Goal: Transaction & Acquisition: Purchase product/service

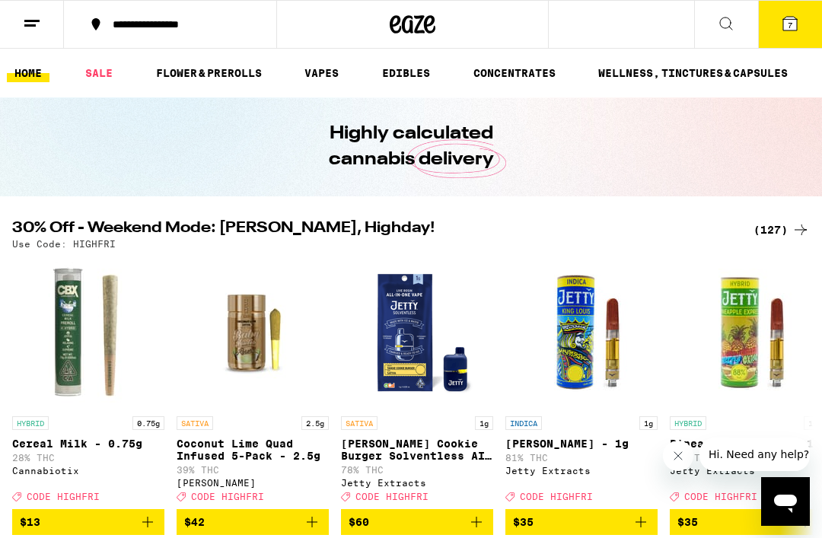
click at [781, 27] on icon at bounding box center [790, 23] width 18 height 18
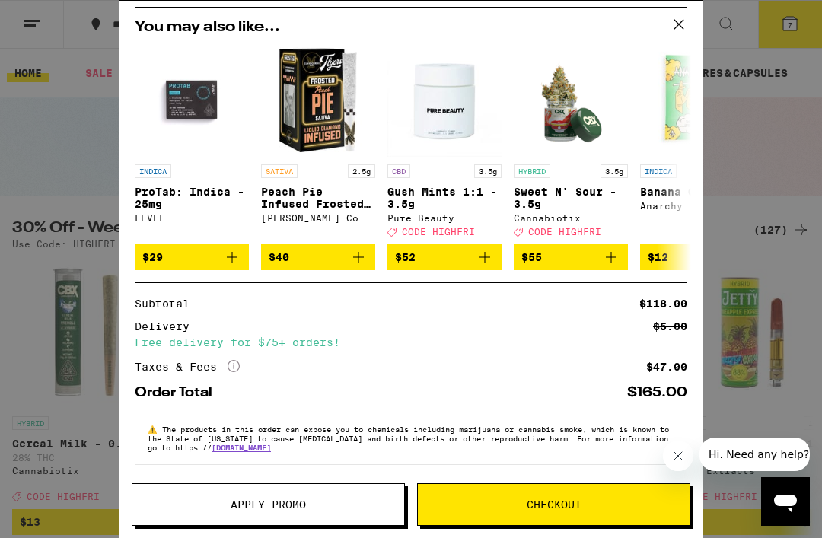
scroll to position [445, 0]
click at [686, 23] on icon at bounding box center [679, 24] width 23 height 23
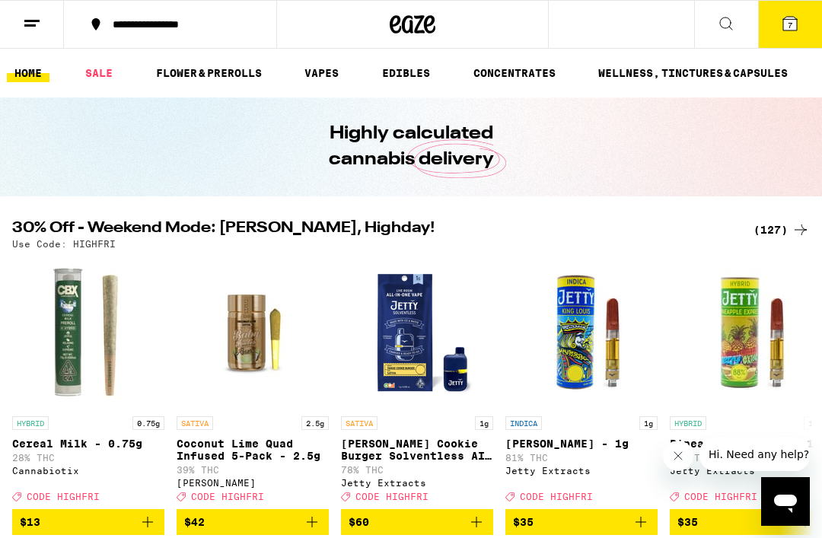
scroll to position [0, 1]
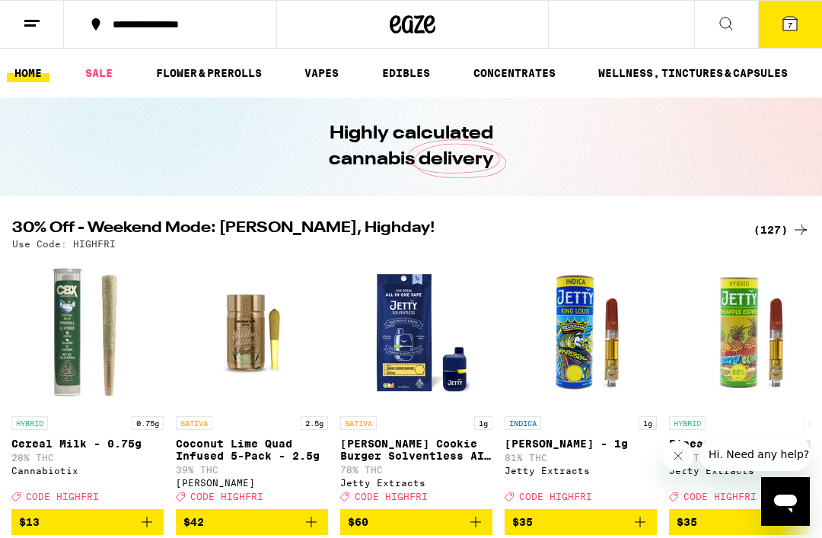
click at [796, 19] on icon at bounding box center [790, 24] width 14 height 14
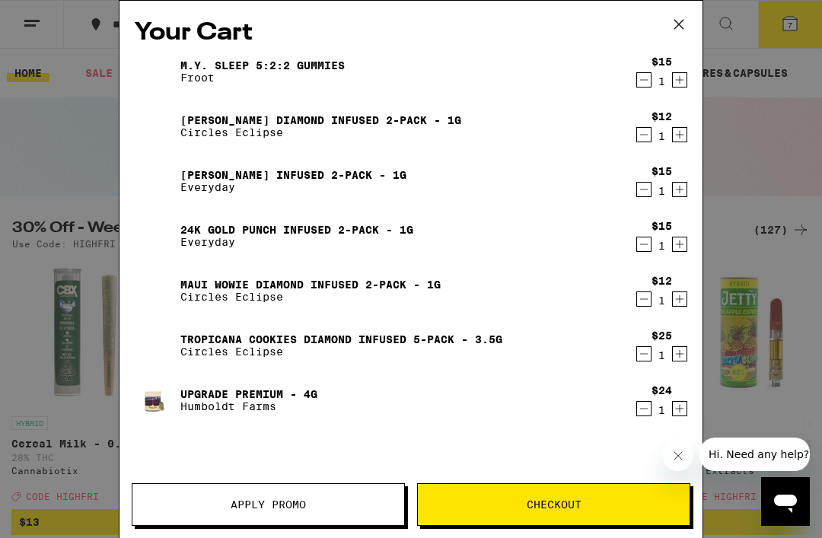
click at [287, 515] on button "Apply Promo" at bounding box center [268, 504] width 273 height 43
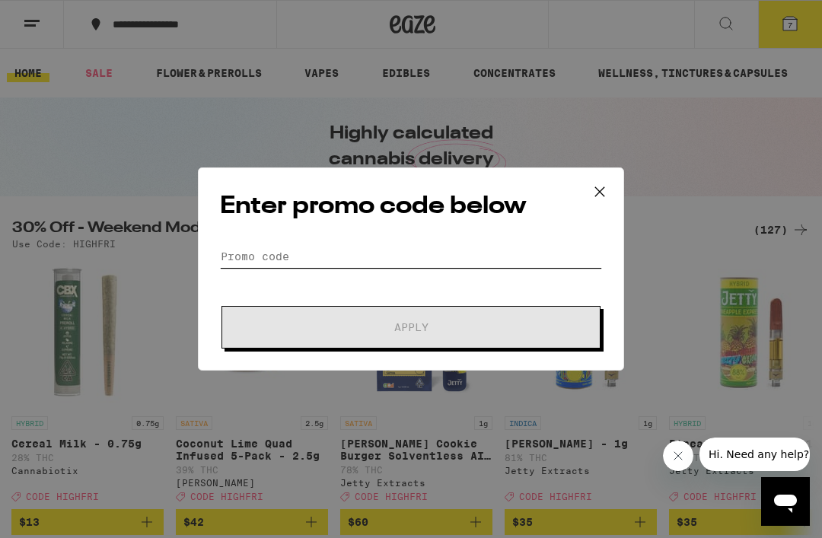
click at [299, 258] on input "Promo Code" at bounding box center [411, 256] width 382 height 23
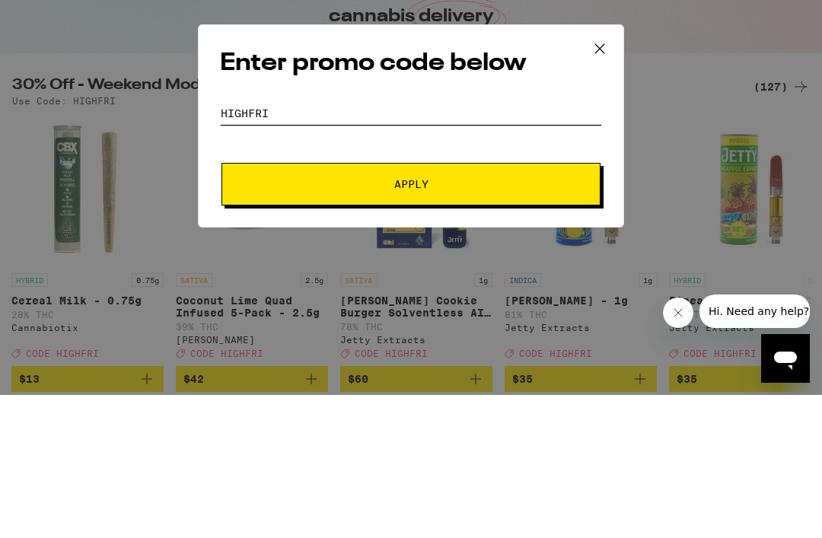
type input "Highfri"
click at [426, 322] on span "Apply" at bounding box center [411, 327] width 34 height 11
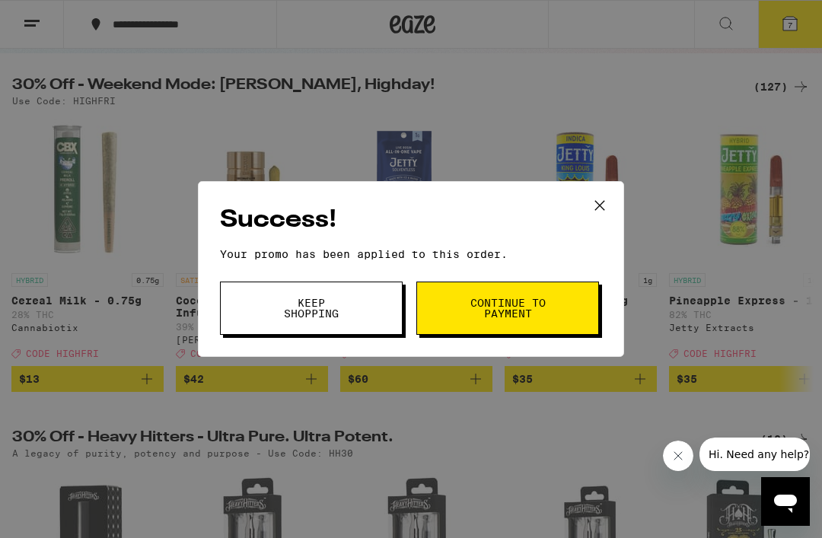
click at [525, 319] on span "Continue to payment" at bounding box center [508, 308] width 78 height 21
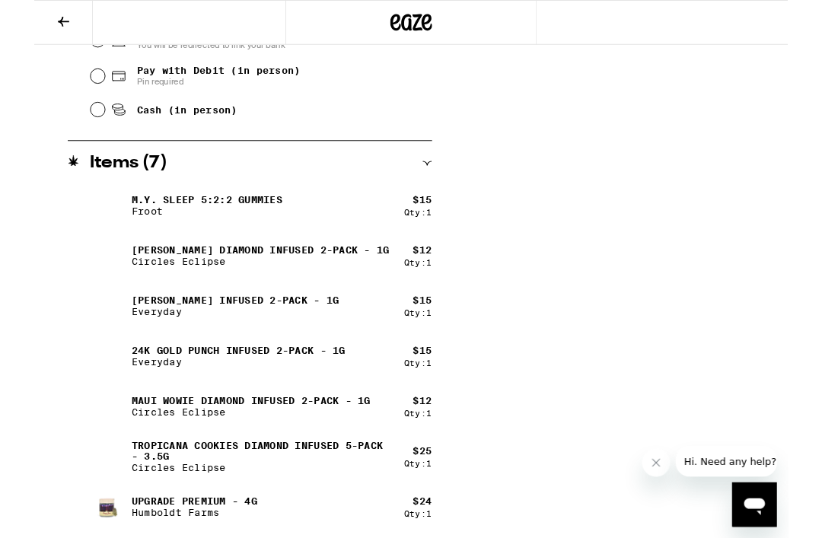
scroll to position [737, 0]
